Goal: Check status

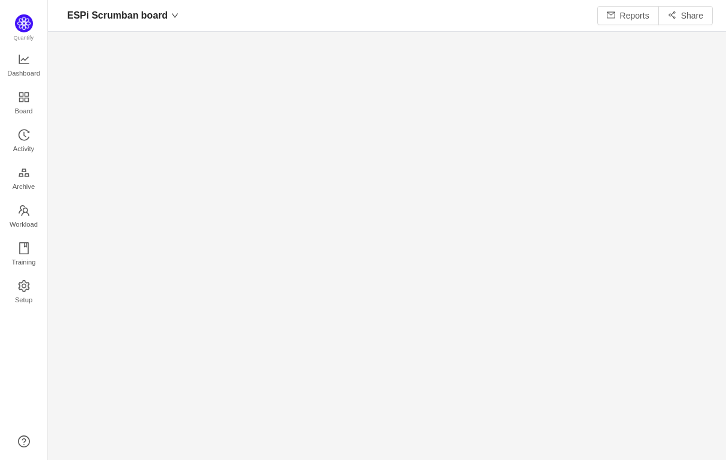
scroll to position [17, 17]
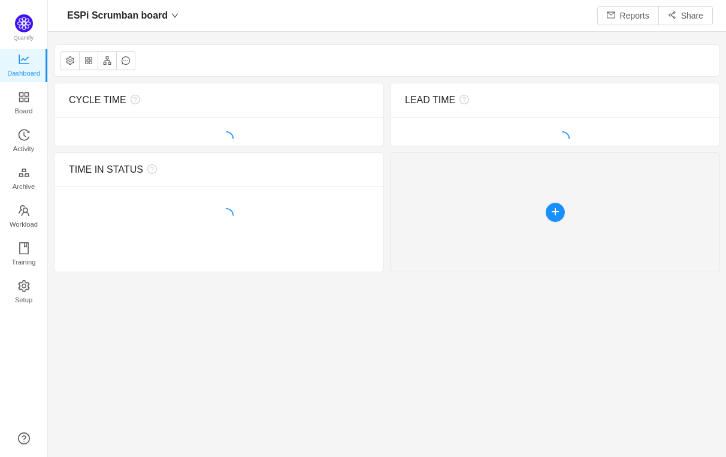
scroll to position [433, 643]
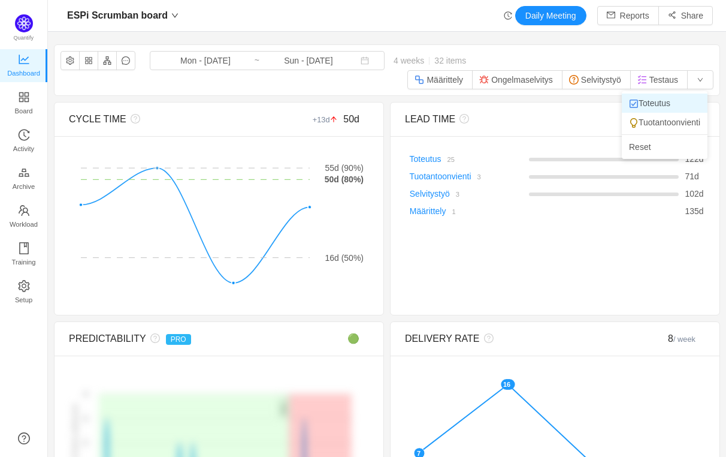
click at [669, 101] on li "Toteutus" at bounding box center [665, 102] width 86 height 19
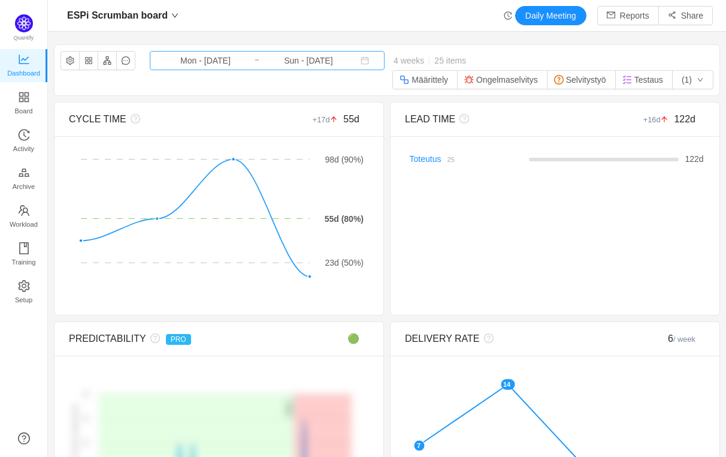
click at [213, 65] on input "Mon - [DATE]" at bounding box center [205, 60] width 97 height 13
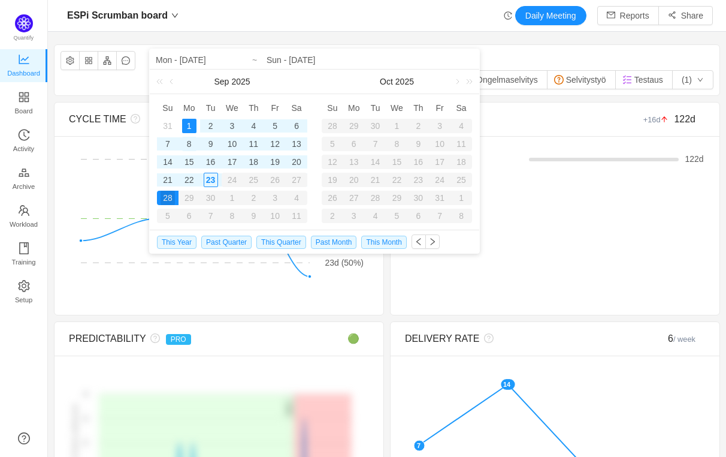
click at [190, 145] on div "8" at bounding box center [189, 144] width 14 height 14
click at [189, 176] on div "22" at bounding box center [189, 180] width 14 height 14
type input "Mon - [DATE]"
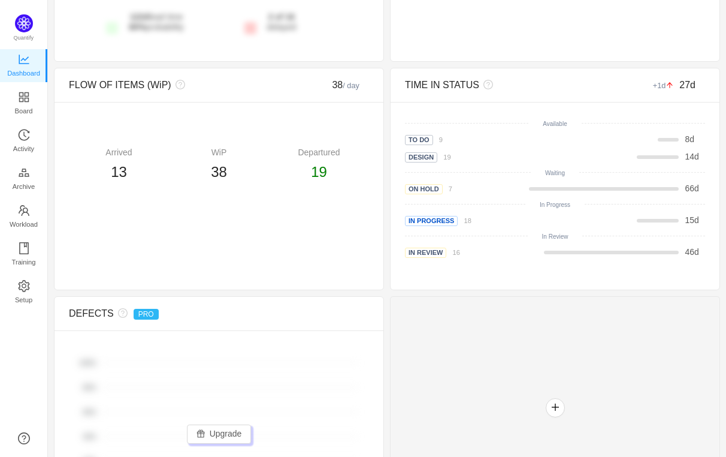
scroll to position [515, 0]
